Goal: Task Accomplishment & Management: Manage account settings

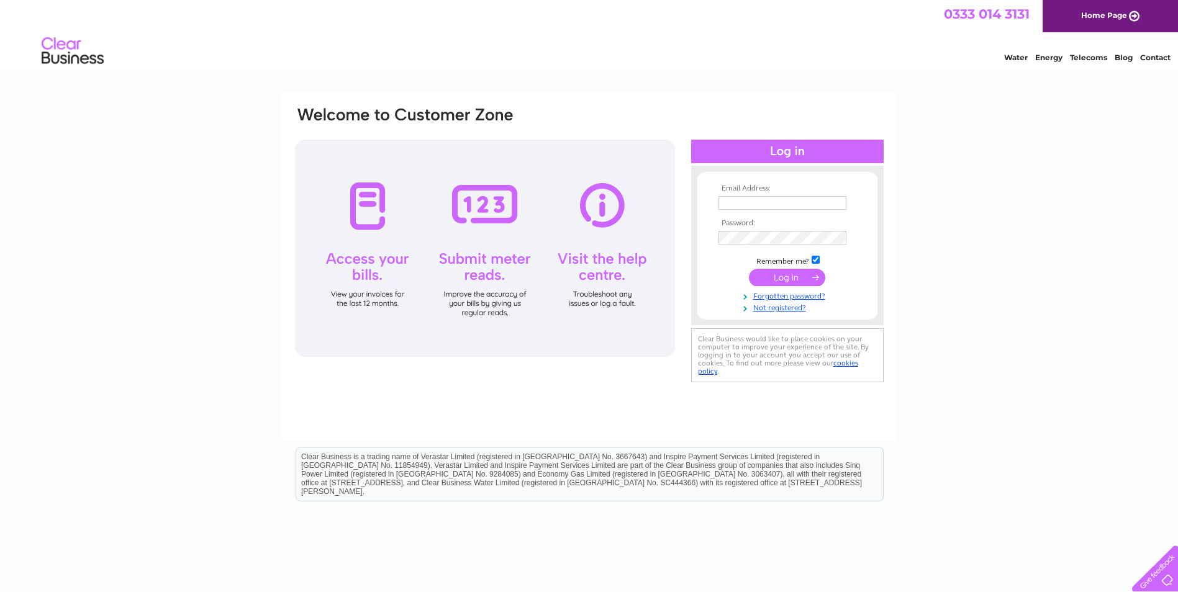
type input "accounts@newmachargolfclub.co.uk"
click at [809, 270] on input "submit" at bounding box center [787, 277] width 76 height 17
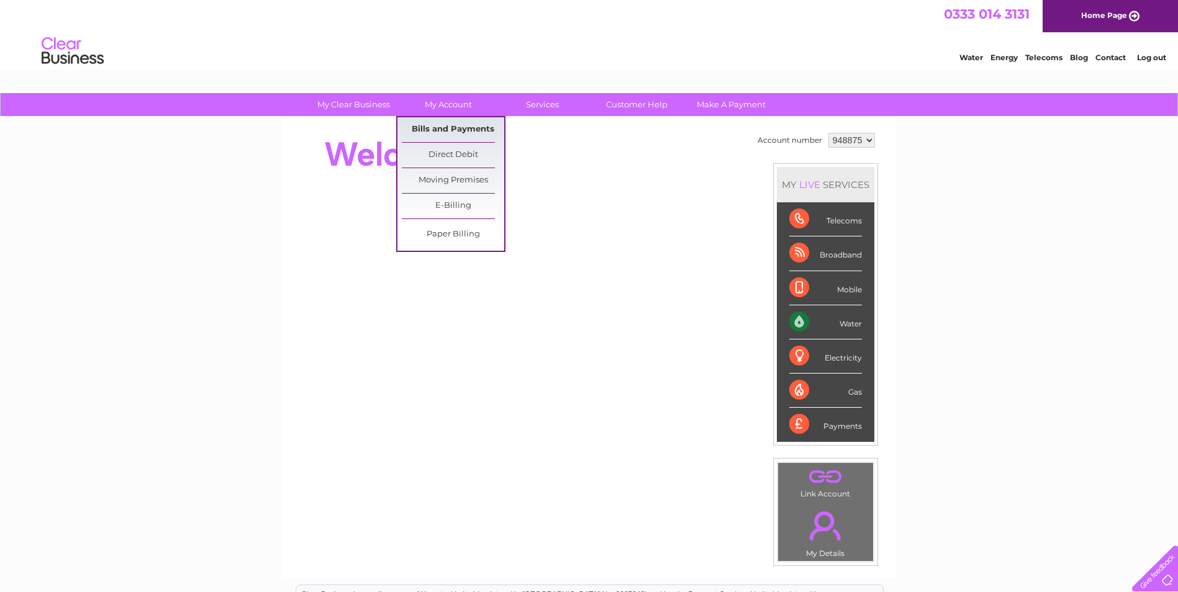
click at [458, 129] on link "Bills and Payments" at bounding box center [453, 129] width 102 height 25
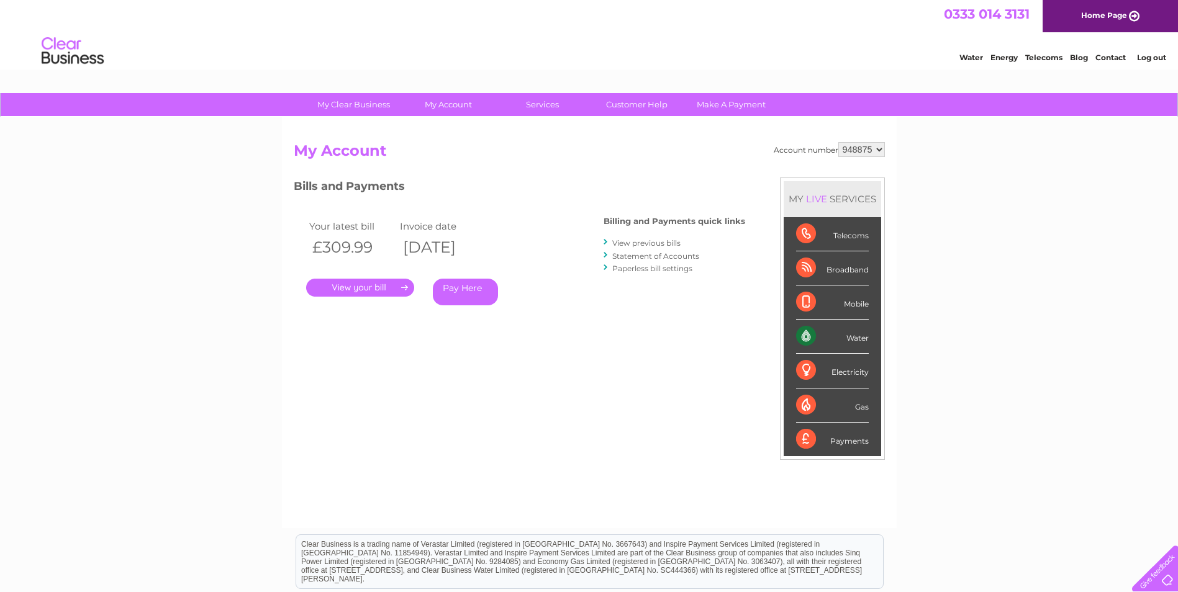
click at [403, 288] on link "." at bounding box center [360, 288] width 108 height 18
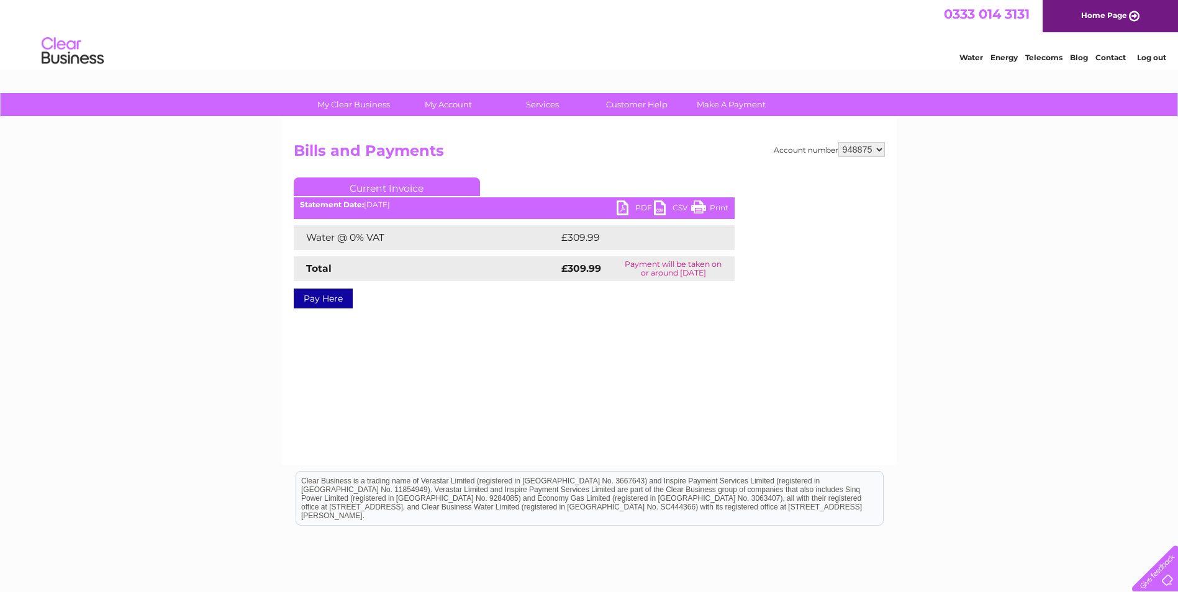
click at [633, 208] on link "PDF" at bounding box center [635, 210] width 37 height 18
